Goal: Information Seeking & Learning: Learn about a topic

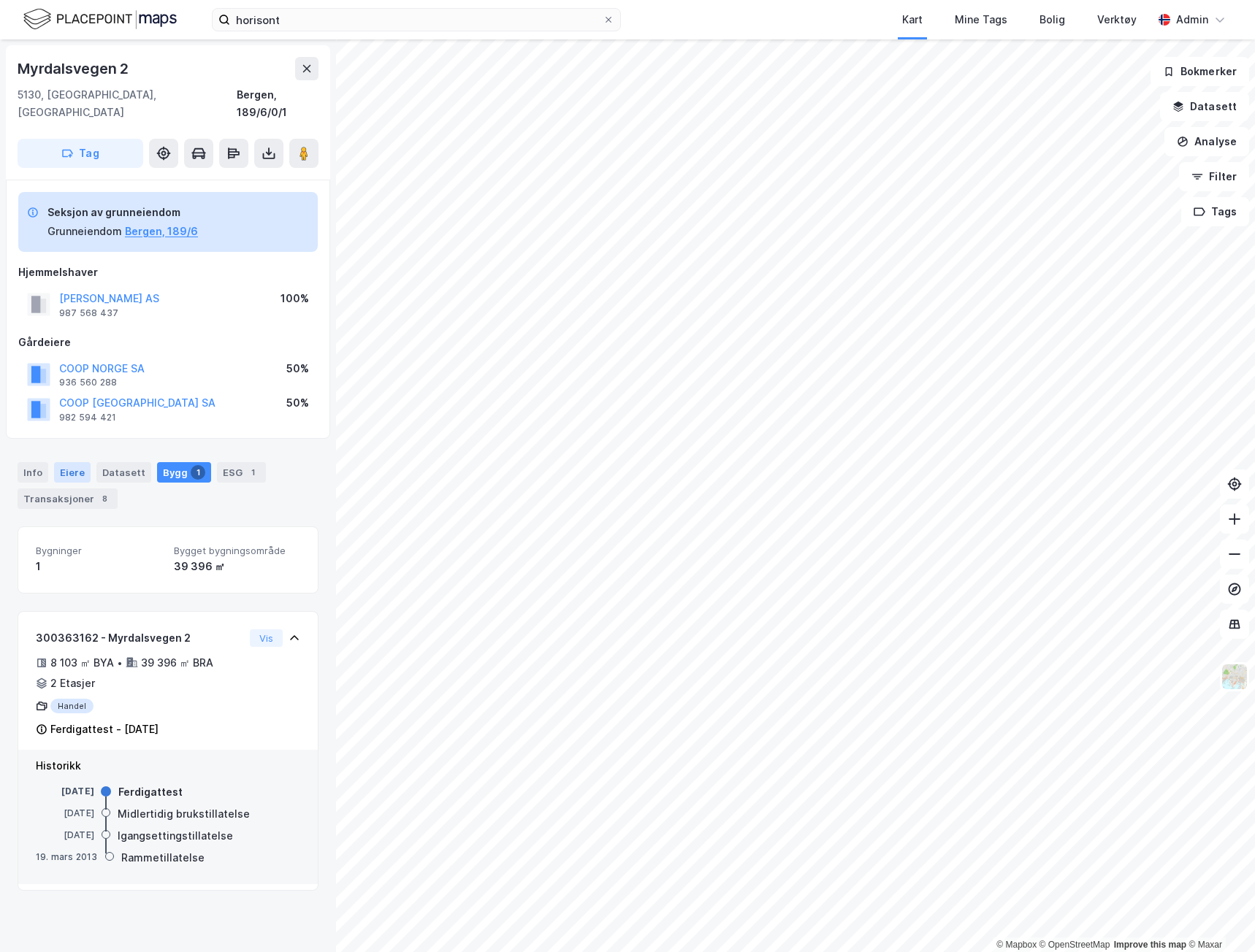
click at [72, 462] on div "Eiere" at bounding box center [73, 472] width 37 height 20
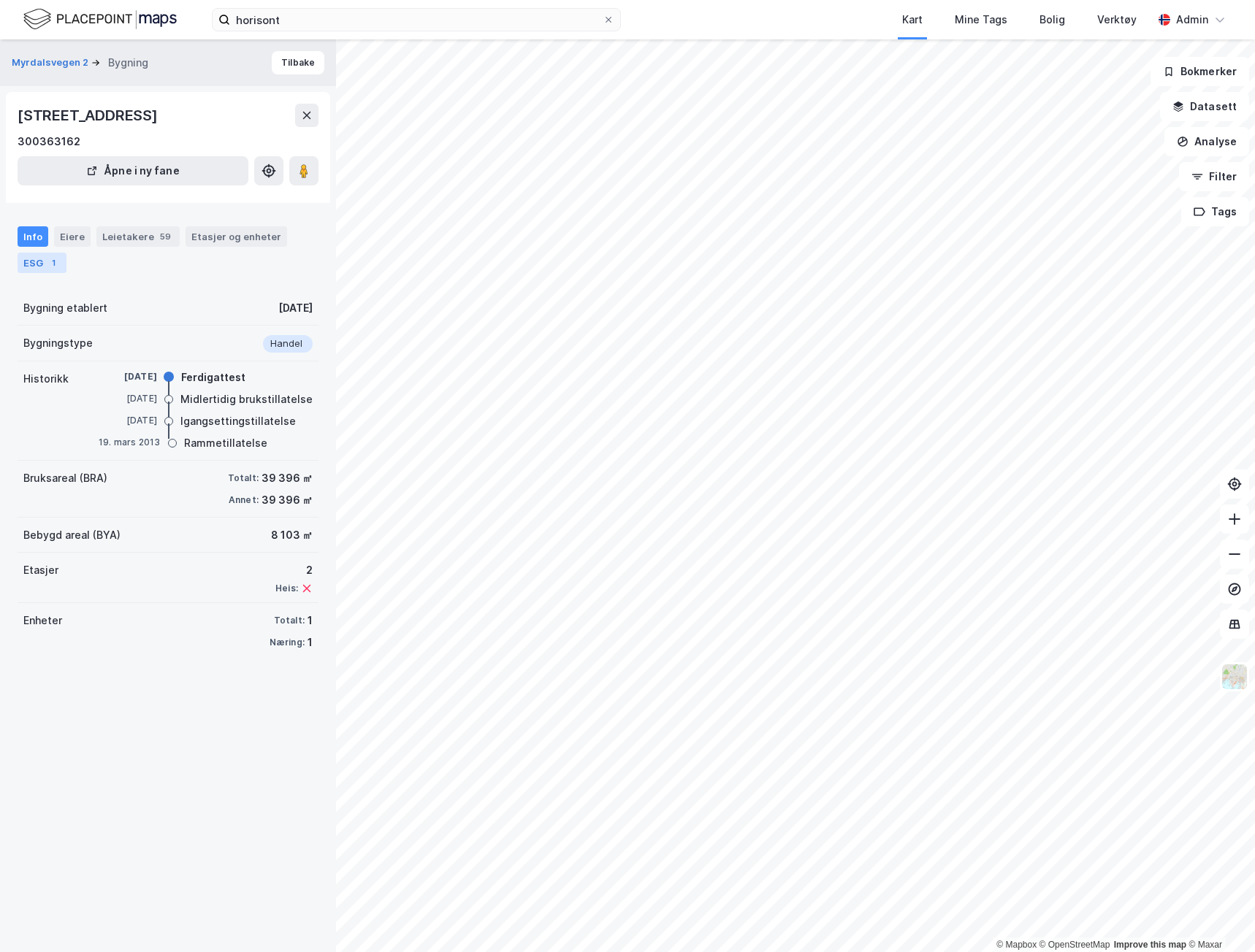
click at [52, 271] on div "ESG 1" at bounding box center [42, 262] width 49 height 20
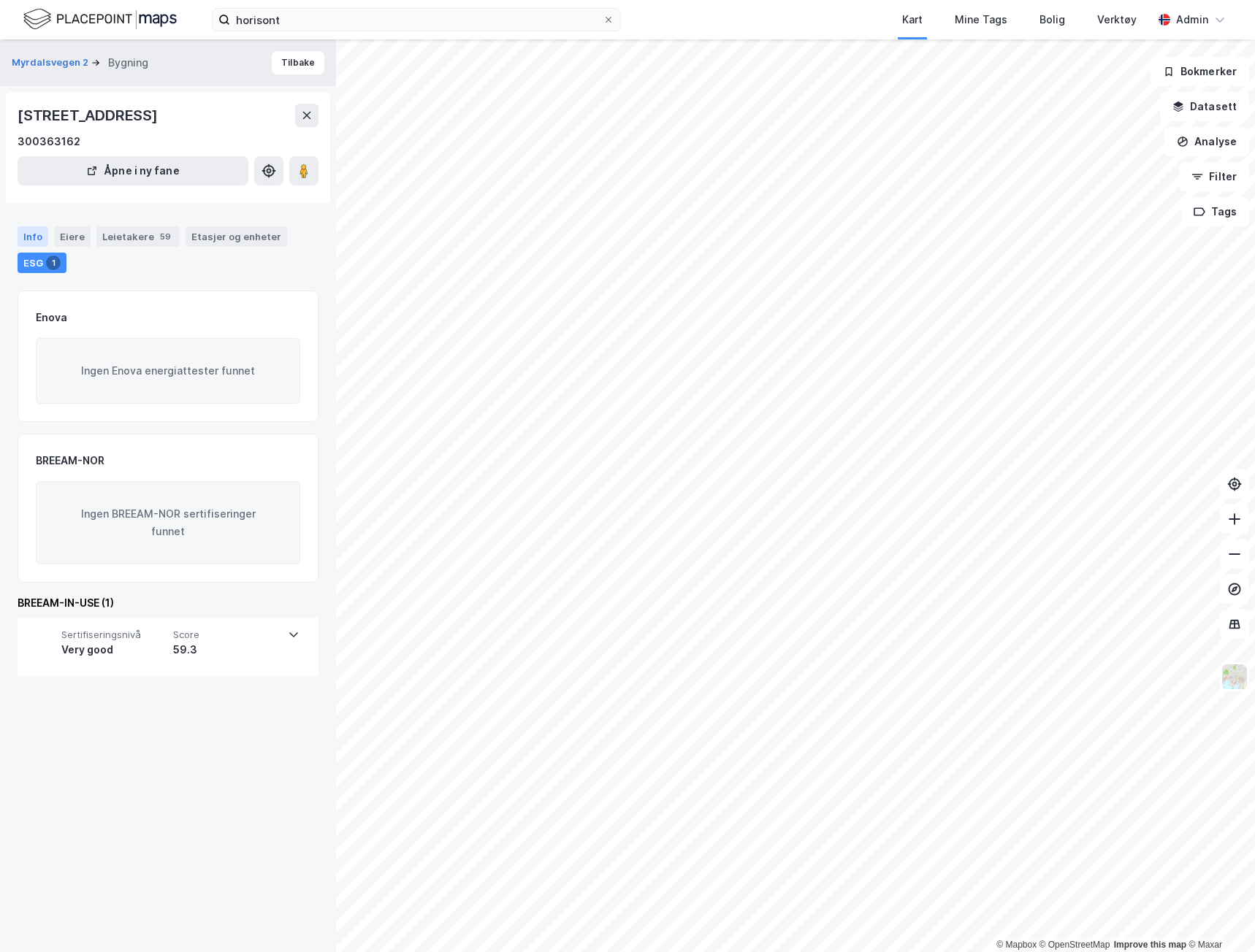
click at [28, 239] on div "Info" at bounding box center [33, 236] width 31 height 20
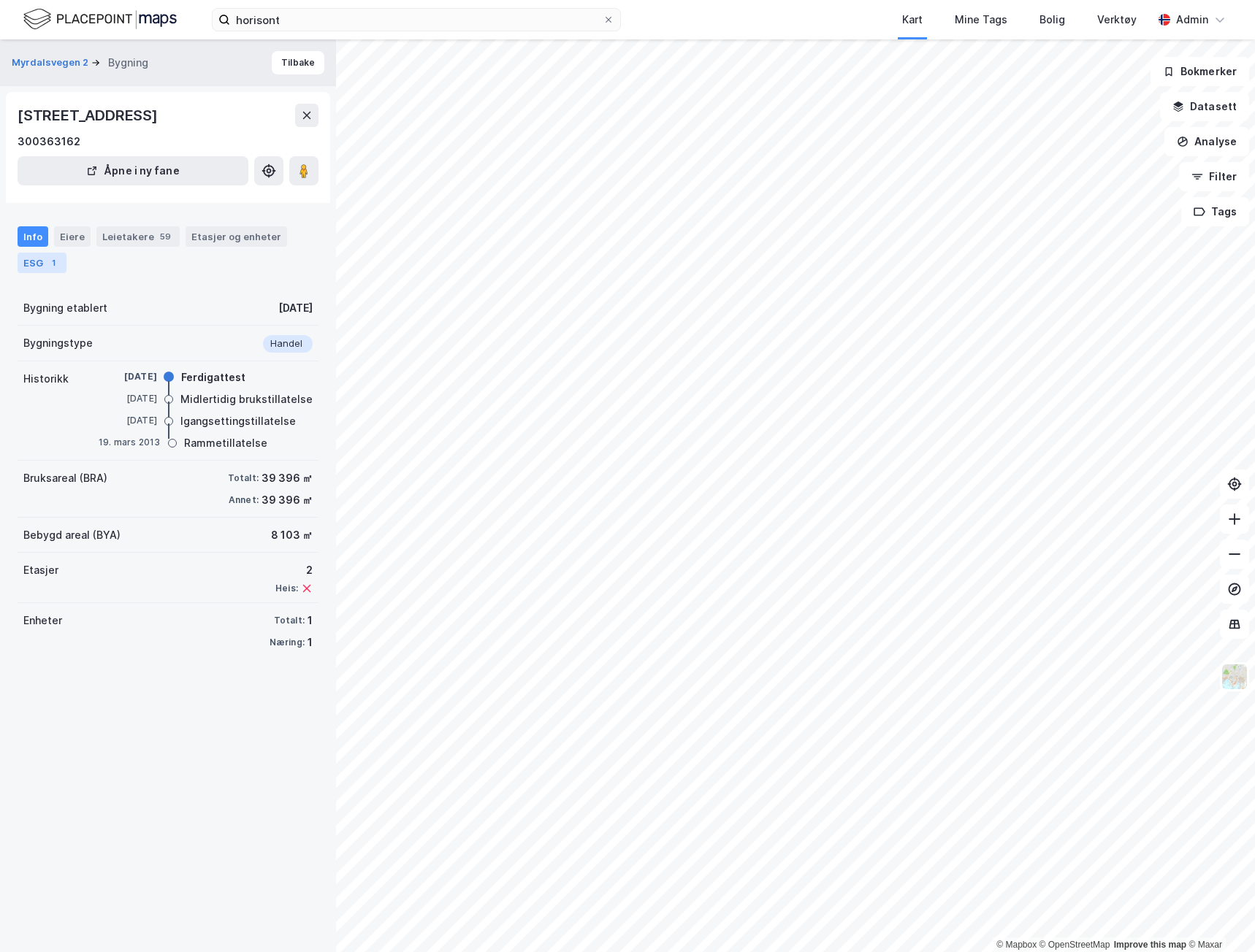
click at [41, 268] on div "ESG 1" at bounding box center [42, 262] width 49 height 20
